Goal: Book appointment/travel/reservation

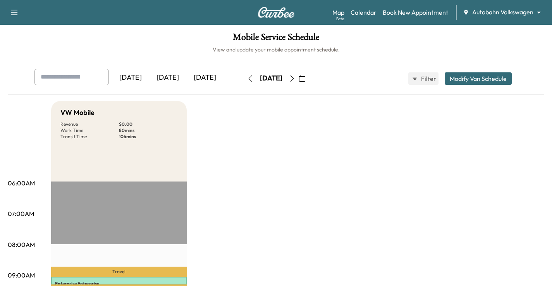
click at [505, 11] on body "Support Log Out Map Beta Calendar Book New Appointment Autobahn Volkswagen ****…" at bounding box center [276, 143] width 552 height 286
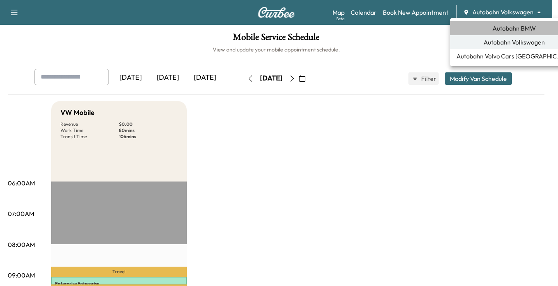
click at [511, 30] on span "Autobahn BMW" at bounding box center [513, 28] width 43 height 9
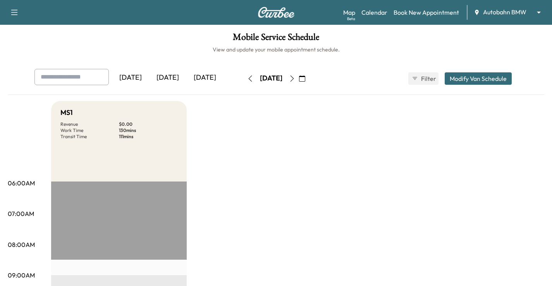
click at [309, 72] on button "button" at bounding box center [302, 78] width 13 height 12
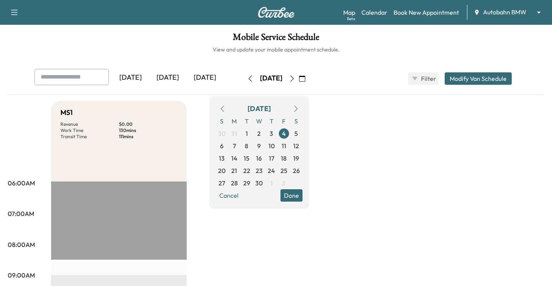
click at [299, 109] on icon "button" at bounding box center [296, 109] width 6 height 6
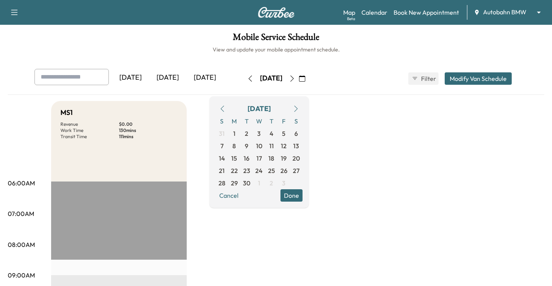
click at [299, 109] on icon "button" at bounding box center [296, 109] width 6 height 6
click at [237, 155] on span "13" at bounding box center [234, 158] width 6 height 9
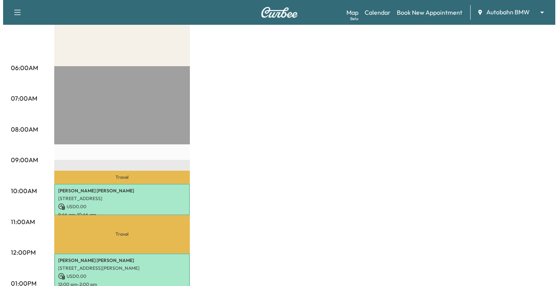
scroll to position [194, 0]
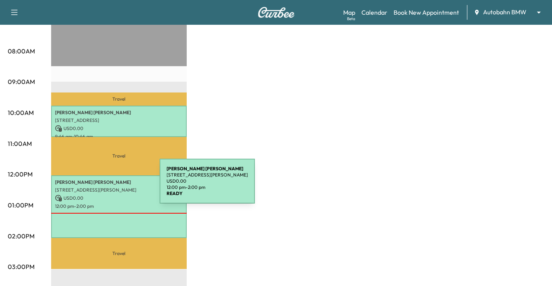
click at [102, 187] on p "[STREET_ADDRESS][PERSON_NAME]" at bounding box center [119, 190] width 128 height 6
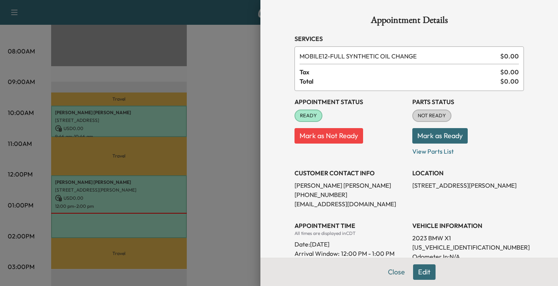
scroll to position [77, 0]
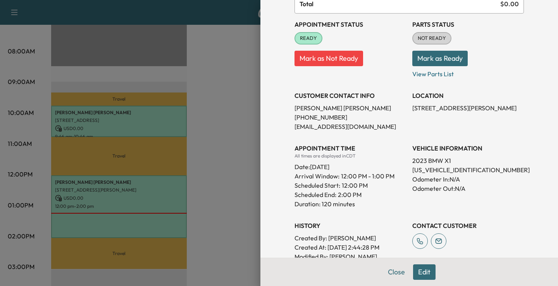
click at [118, 146] on div at bounding box center [279, 143] width 558 height 286
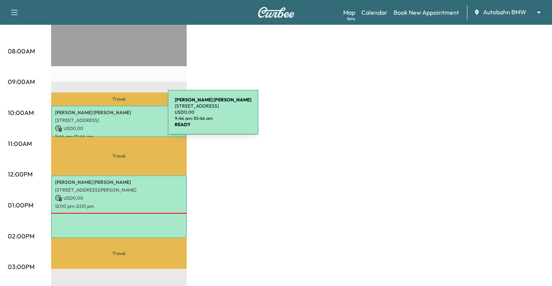
click at [108, 117] on p "[STREET_ADDRESS]" at bounding box center [119, 120] width 128 height 6
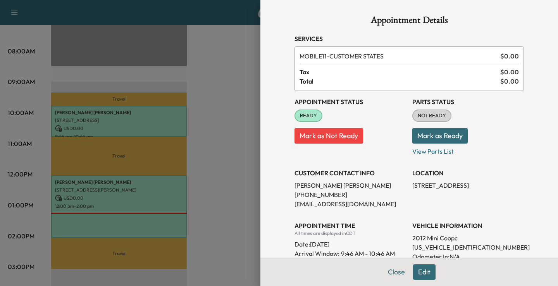
click at [122, 232] on div at bounding box center [279, 143] width 558 height 286
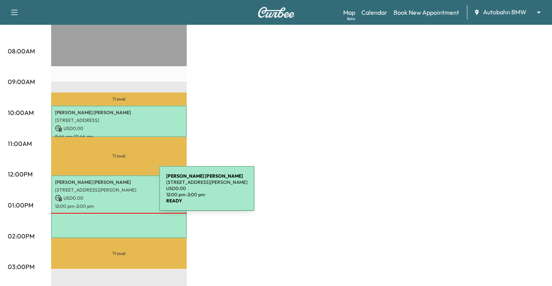
click at [101, 195] on p "USD 0.00" at bounding box center [119, 198] width 128 height 7
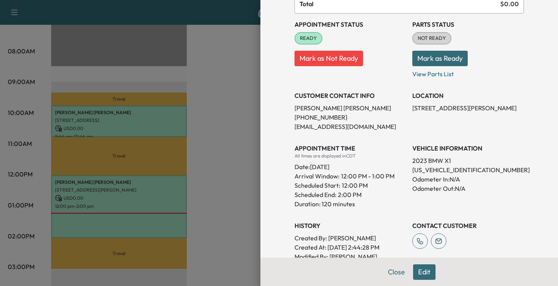
click at [251, 192] on div at bounding box center [279, 143] width 558 height 286
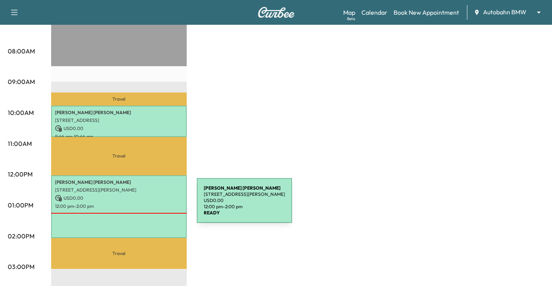
click at [139, 205] on p "12:00 pm - 2:00 pm" at bounding box center [119, 206] width 128 height 6
